Goal: Transaction & Acquisition: Purchase product/service

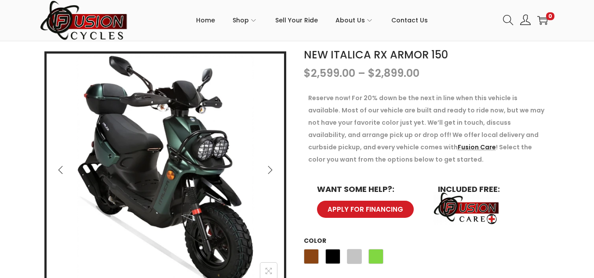
scroll to position [176, 0]
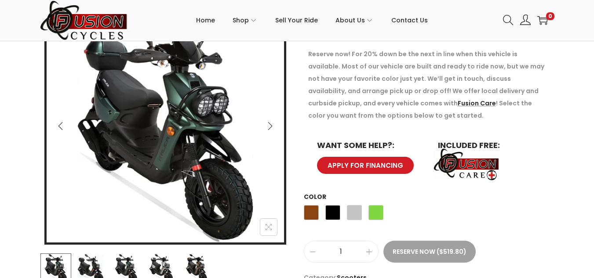
click at [383, 216] on td "Choose an option Brown Black Silver Green Brown Black Silver Green Clear" at bounding box center [429, 214] width 250 height 25
click at [372, 212] on span "Green" at bounding box center [375, 212] width 15 height 15
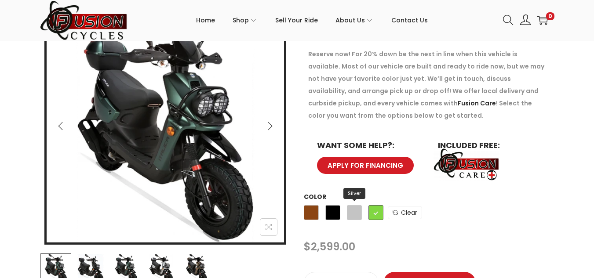
click at [355, 212] on span "Silver" at bounding box center [354, 212] width 15 height 15
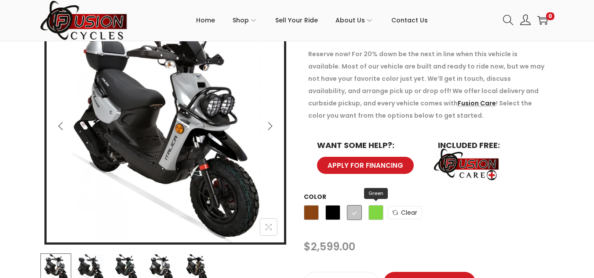
click at [374, 210] on span "Green" at bounding box center [375, 212] width 15 height 15
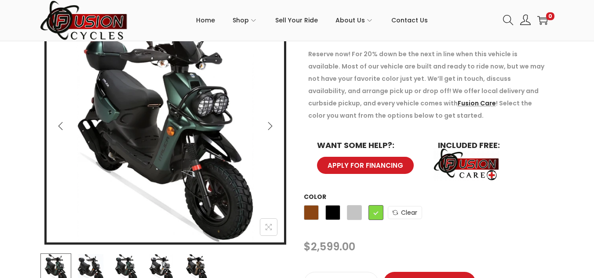
scroll to position [44, 0]
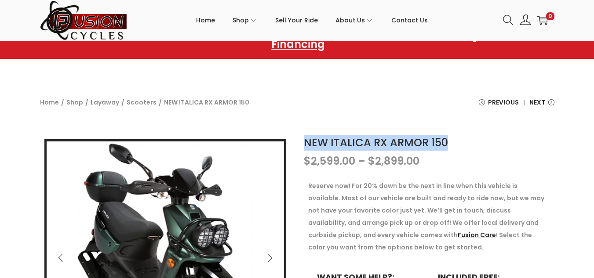
drag, startPoint x: 304, startPoint y: 139, endPoint x: 475, endPoint y: 145, distance: 171.0
click at [475, 145] on h1 "NEW ITALICA RX ARMOR 150" at bounding box center [429, 143] width 250 height 16
copy link "NEW ITALICA RX ARMOR 150"
